Goal: Task Accomplishment & Management: Manage account settings

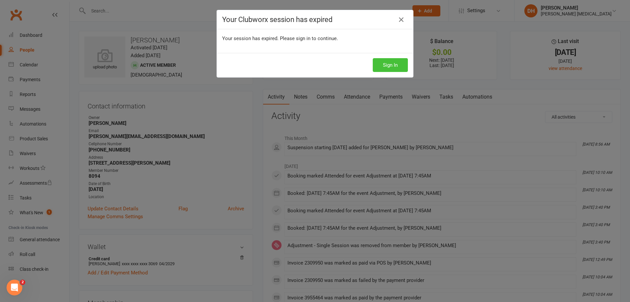
click at [395, 68] on button "Sign In" at bounding box center [390, 65] width 35 height 14
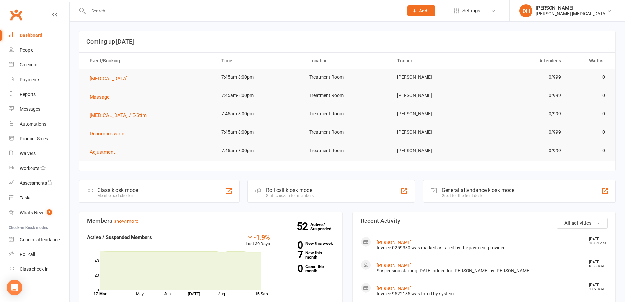
click at [217, 16] on div at bounding box center [239, 10] width 320 height 21
click at [176, 10] on input "text" at bounding box center [242, 10] width 313 height 9
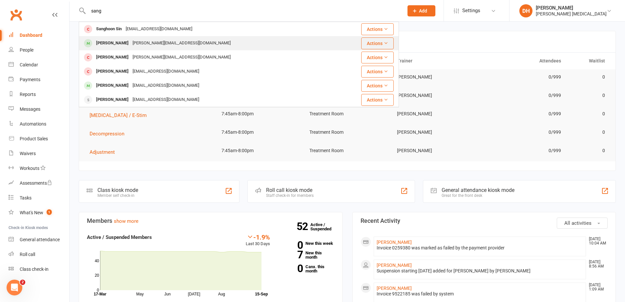
type input "sang"
click at [147, 41] on div "[PERSON_NAME][EMAIL_ADDRESS][DOMAIN_NAME]" at bounding box center [182, 43] width 102 height 10
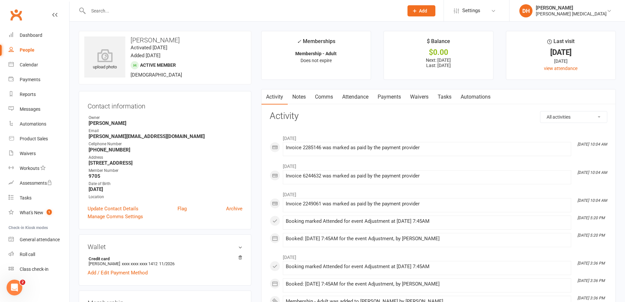
click at [356, 98] on link "Attendance" at bounding box center [355, 96] width 35 height 15
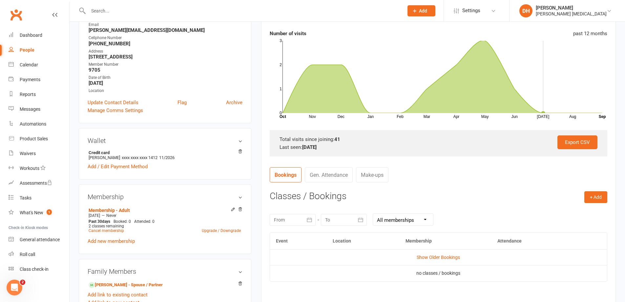
scroll to position [164, 0]
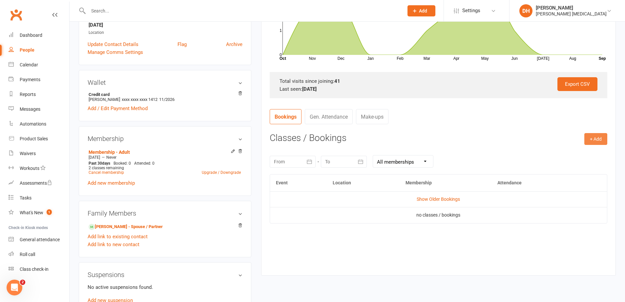
click at [600, 143] on button "+ Add" at bounding box center [595, 139] width 23 height 12
click at [582, 153] on link "Book Event" at bounding box center [574, 153] width 65 height 13
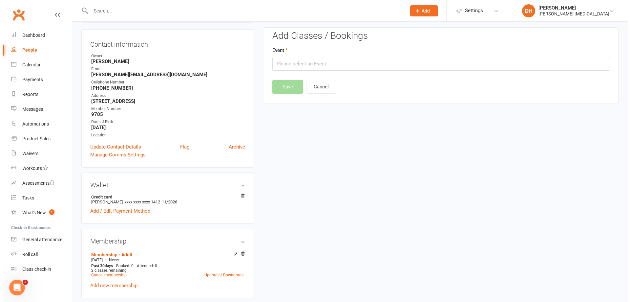
scroll to position [56, 0]
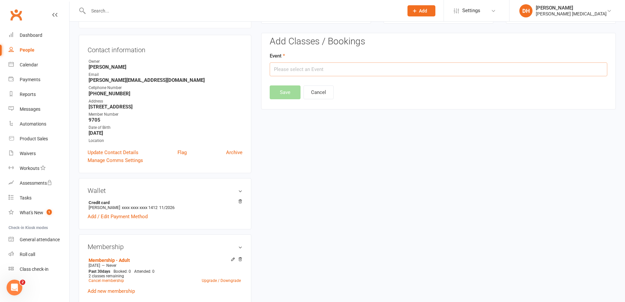
click at [354, 74] on input "text" at bounding box center [439, 69] width 338 height 14
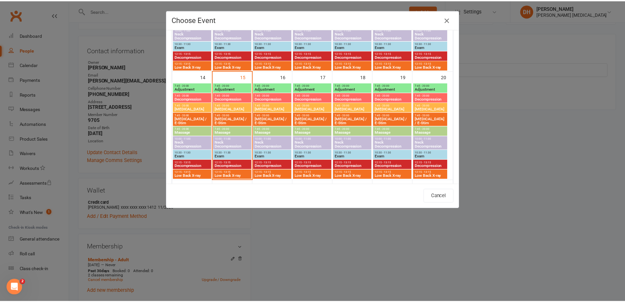
scroll to position [222, 0]
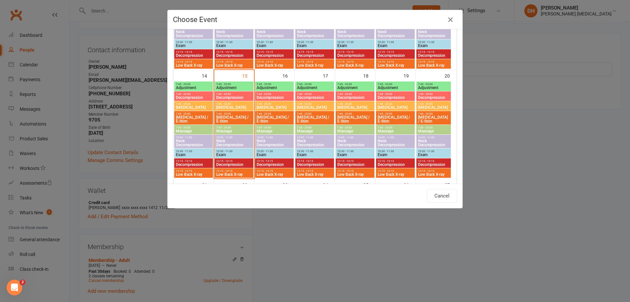
click at [235, 89] on span "Adjustment" at bounding box center [234, 88] width 36 height 4
type input "Adjustment - [DATE] 7:45:00 AM"
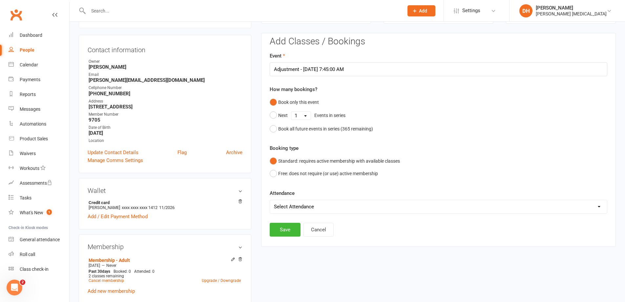
drag, startPoint x: 305, startPoint y: 201, endPoint x: 304, endPoint y: 204, distance: 4.0
click at [304, 204] on select "Select Attendance Attended Absent" at bounding box center [438, 206] width 337 height 13
select select "0"
click at [270, 200] on select "Select Attendance Attended Absent" at bounding box center [438, 206] width 337 height 13
click at [284, 230] on button "Save" at bounding box center [285, 229] width 31 height 14
